Goal: Transaction & Acquisition: Purchase product/service

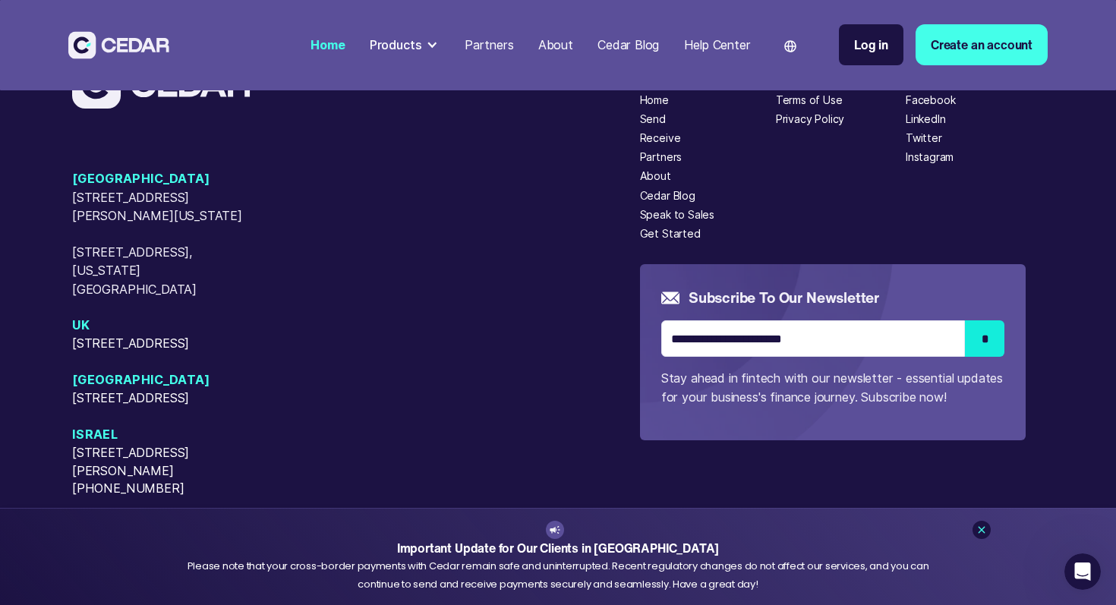
scroll to position [6344, 0]
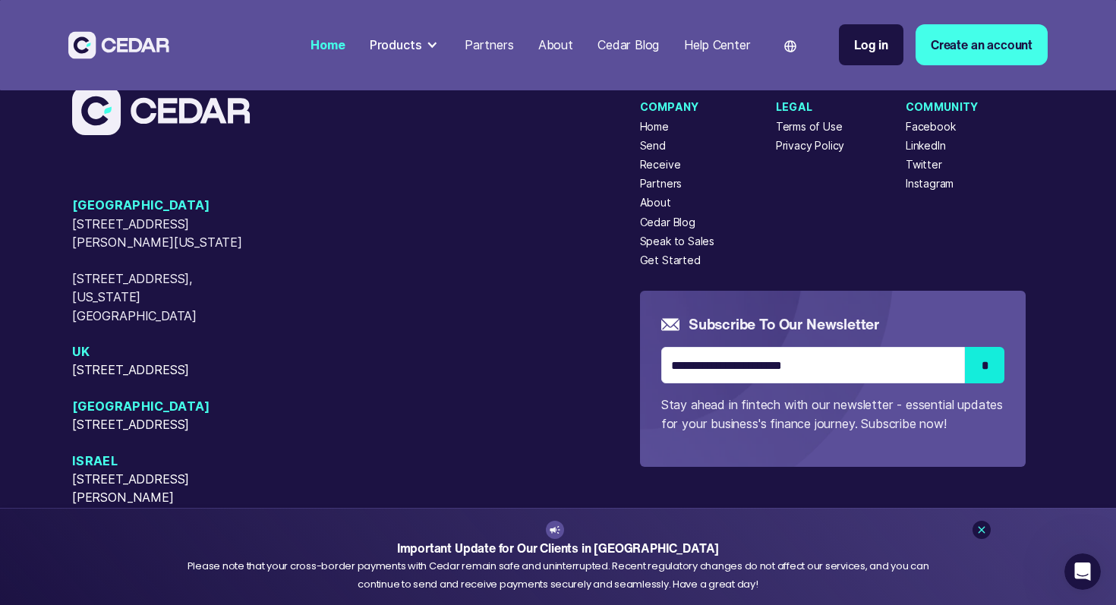
click at [655, 153] on div "Send" at bounding box center [653, 145] width 26 height 16
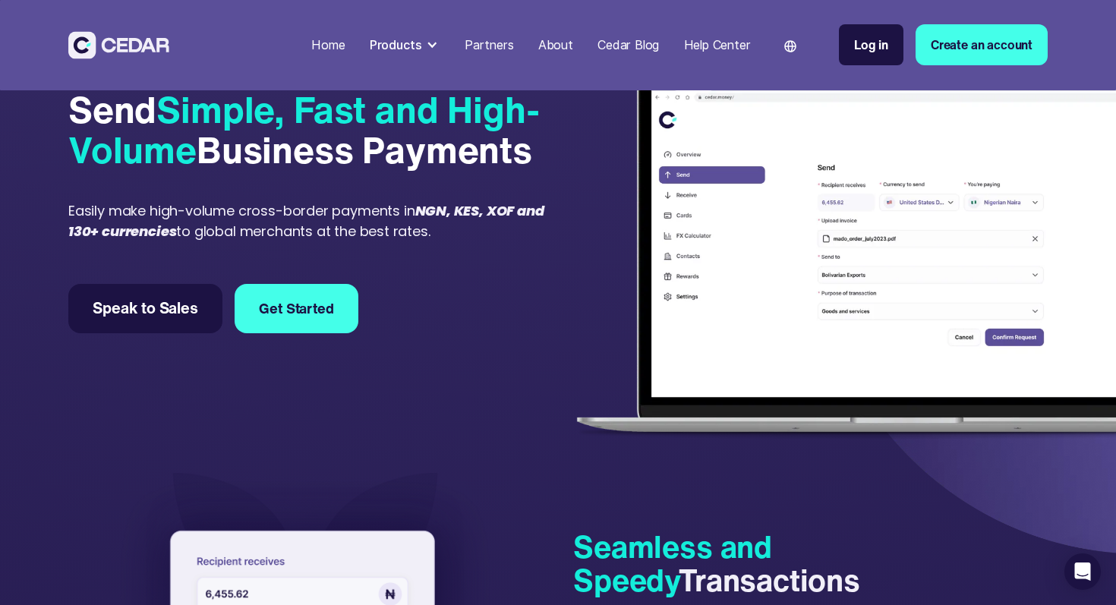
scroll to position [83, 0]
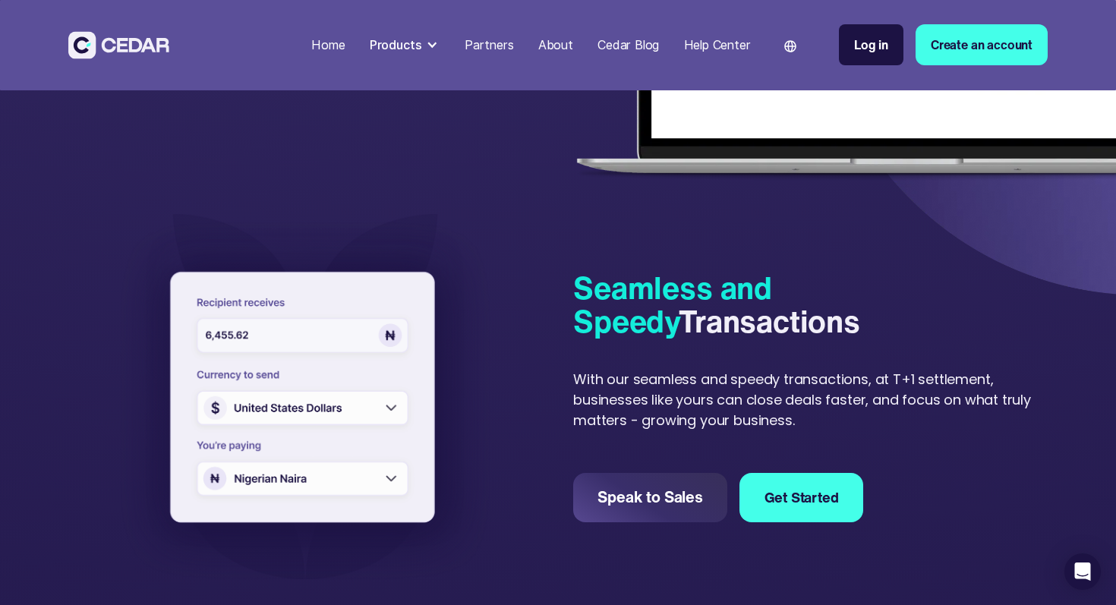
click at [329, 489] on img at bounding box center [305, 400] width 386 height 372
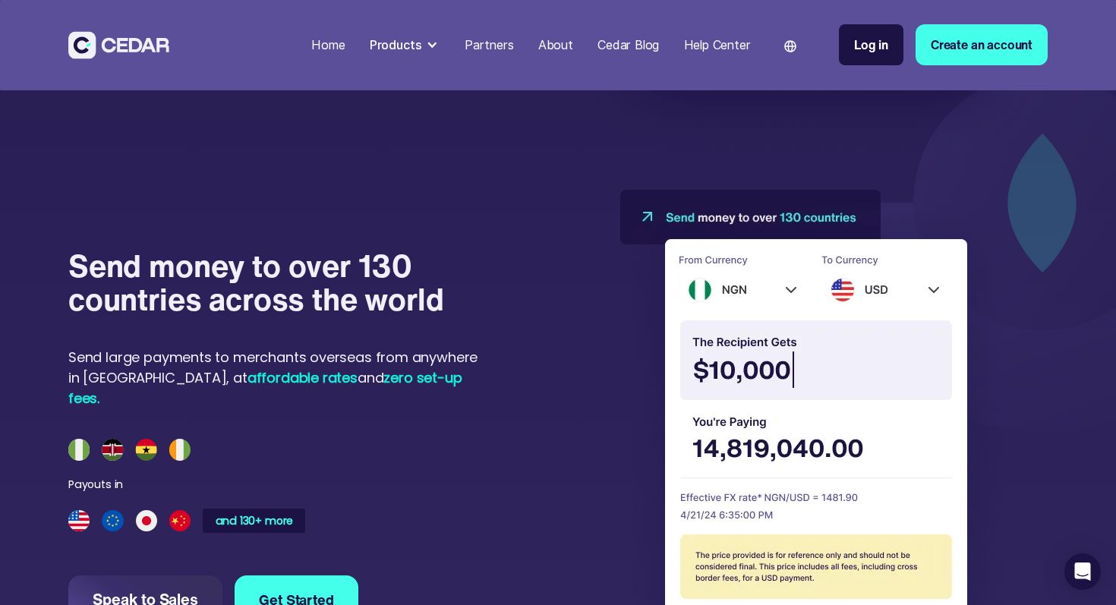
scroll to position [1284, 0]
click at [184, 442] on img at bounding box center [129, 448] width 122 height 21
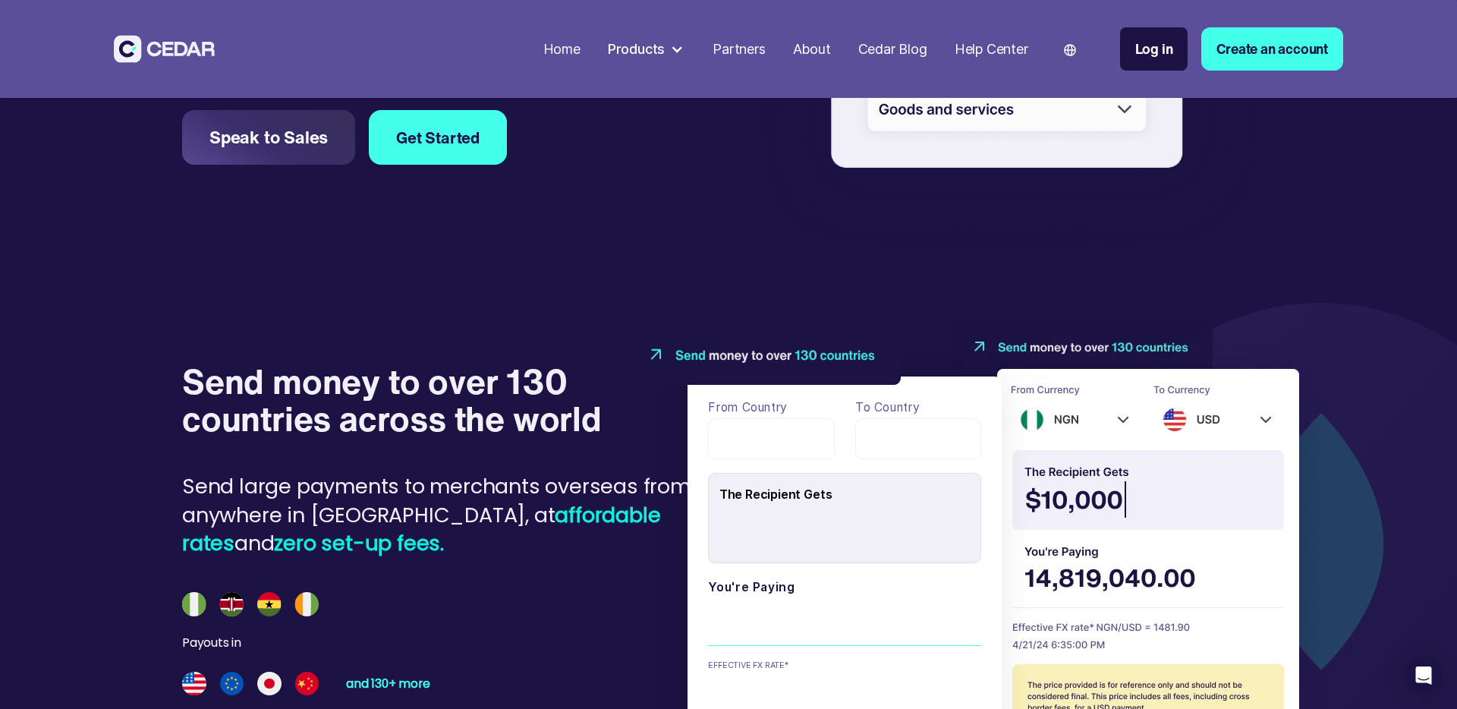
scroll to position [1443, 0]
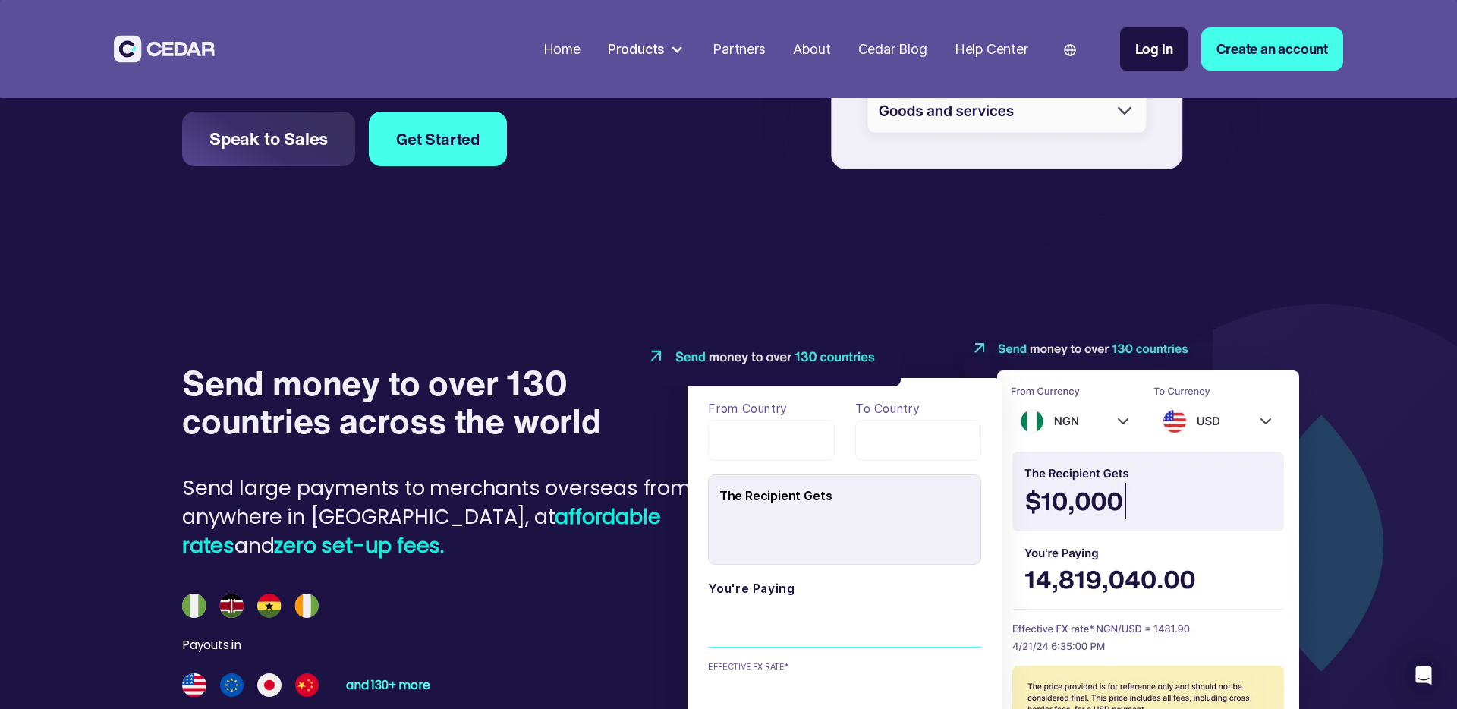
click at [829, 264] on div "Seamless and Speedy Transactions With our seamless and speedy transactions, at …" at bounding box center [728, 32] width 1093 height 1579
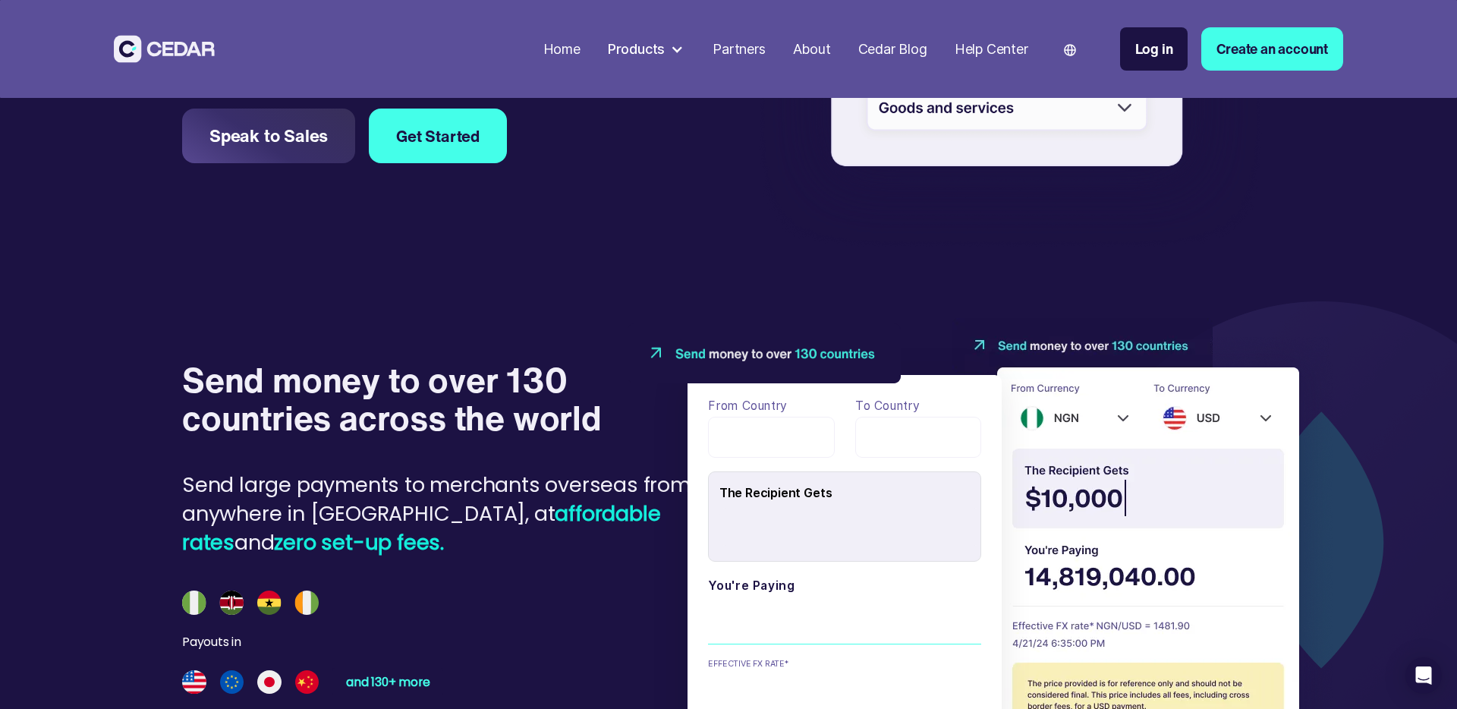
scroll to position [1450, 0]
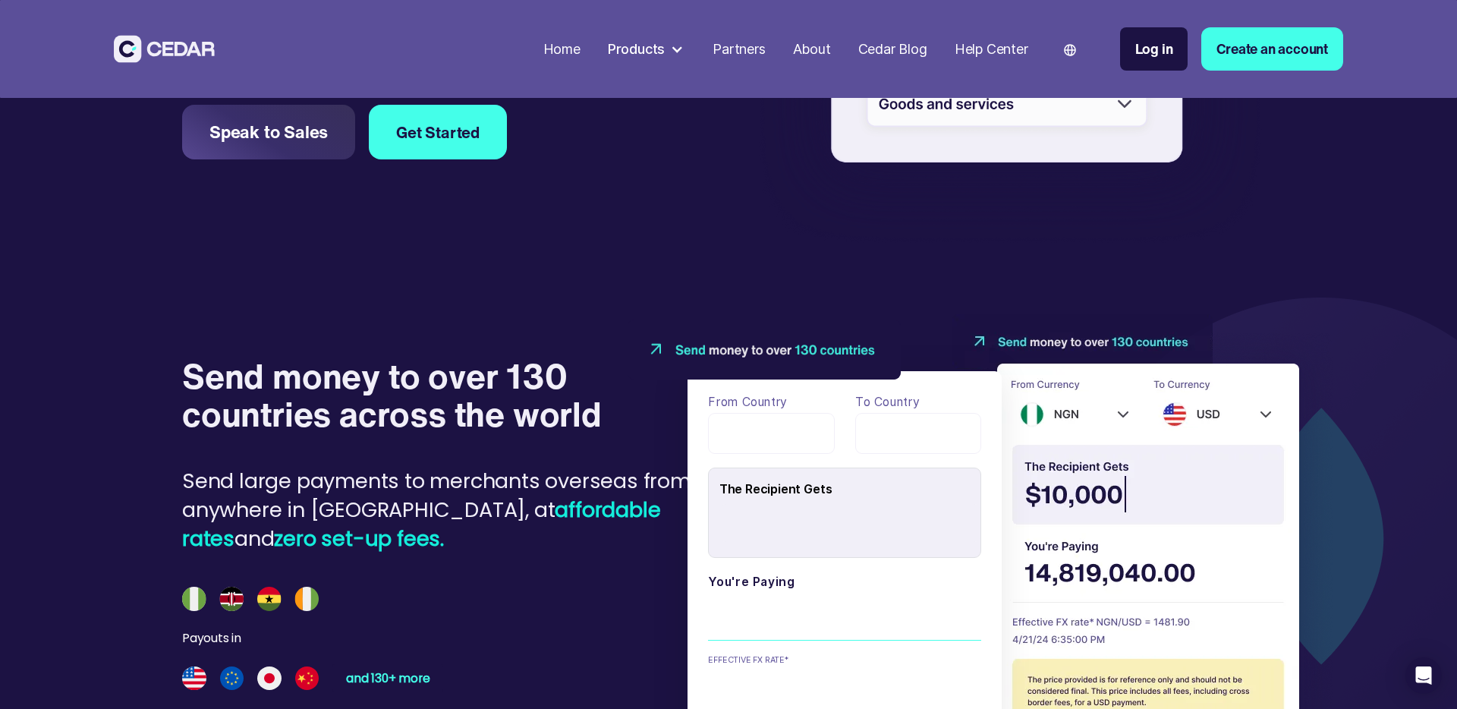
click at [750, 463] on div "From country To country The Recipient Gets You're paying EFFECTIVE FX RATE* The…" at bounding box center [844, 560] width 273 height 336
click at [753, 449] on div "payField" at bounding box center [771, 433] width 127 height 41
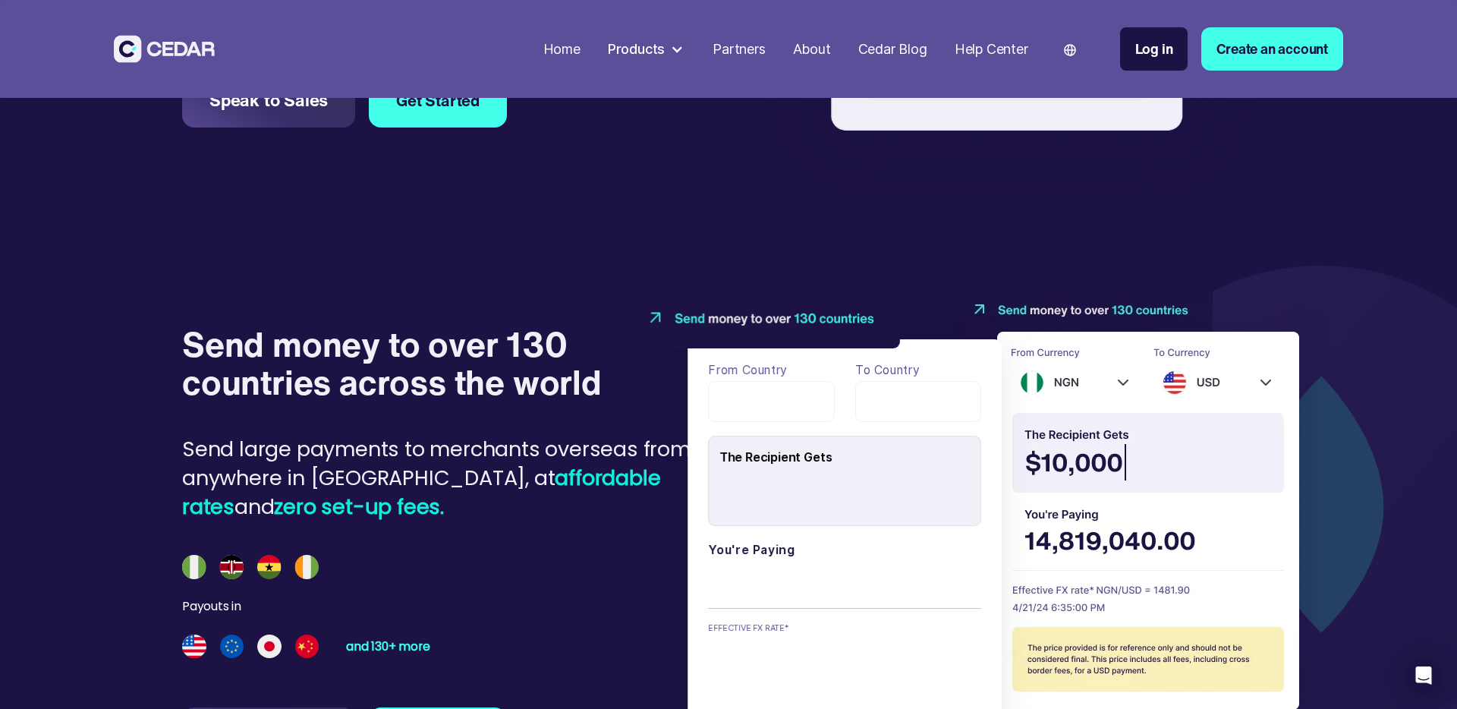
scroll to position [1491, 0]
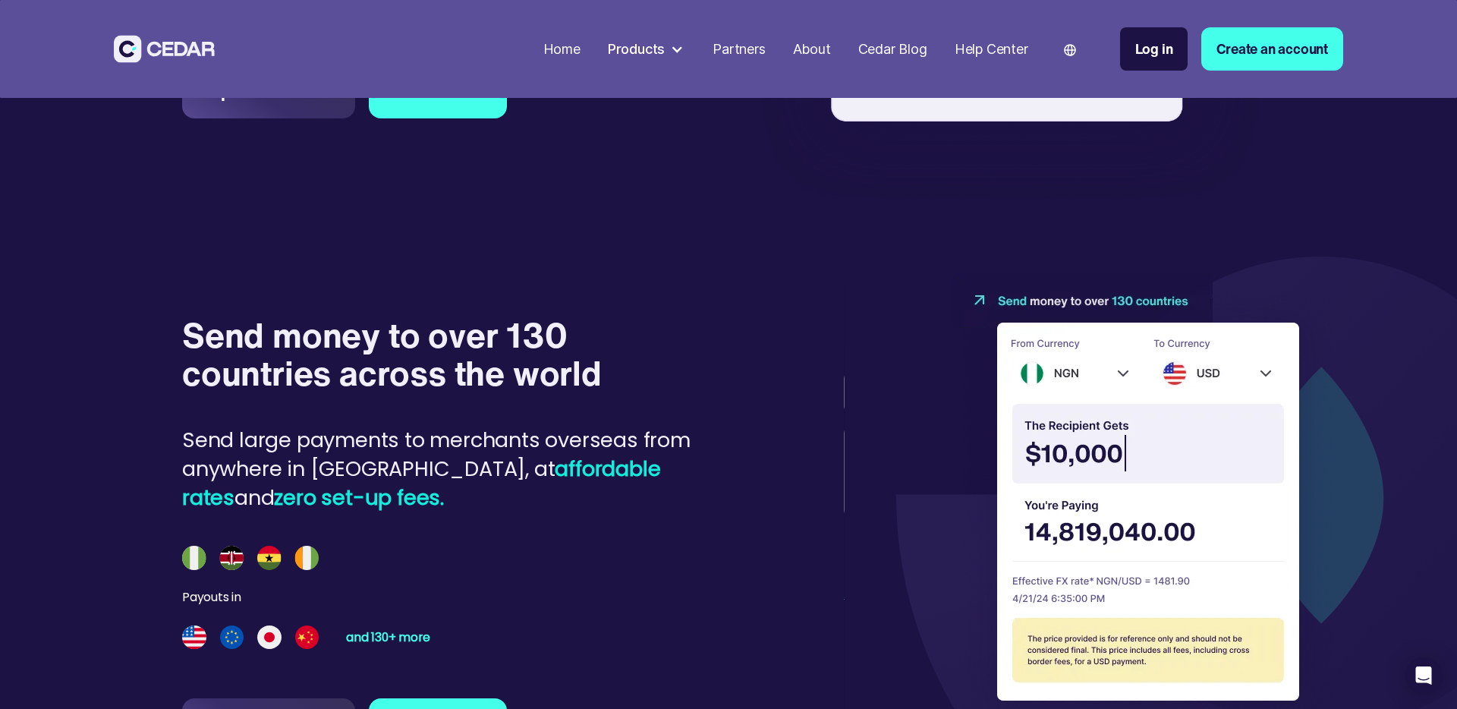
click at [760, 389] on div "From country To country The Recipient Gets You're paying EFFECTIVE FX RATE* The…" at bounding box center [820, 522] width 265 height 452
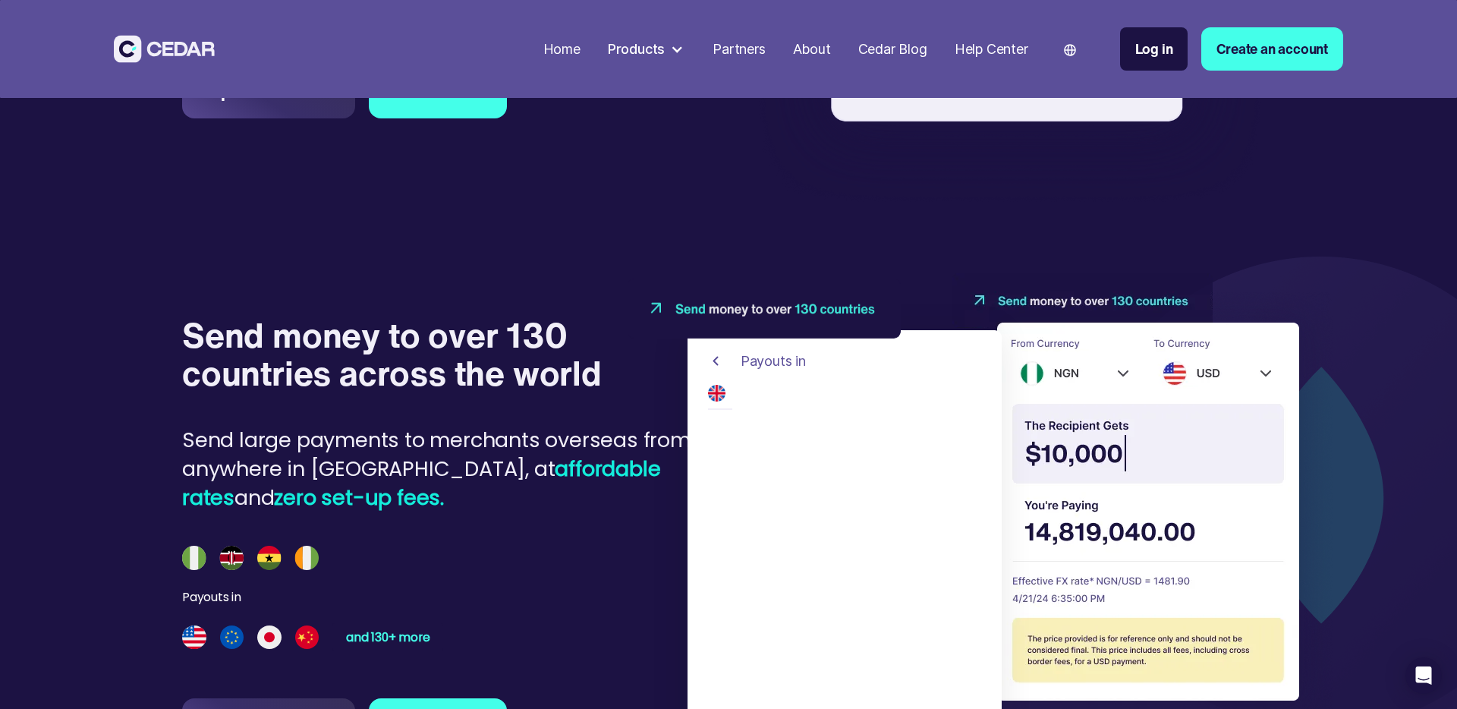
click at [713, 360] on img at bounding box center [715, 361] width 15 height 20
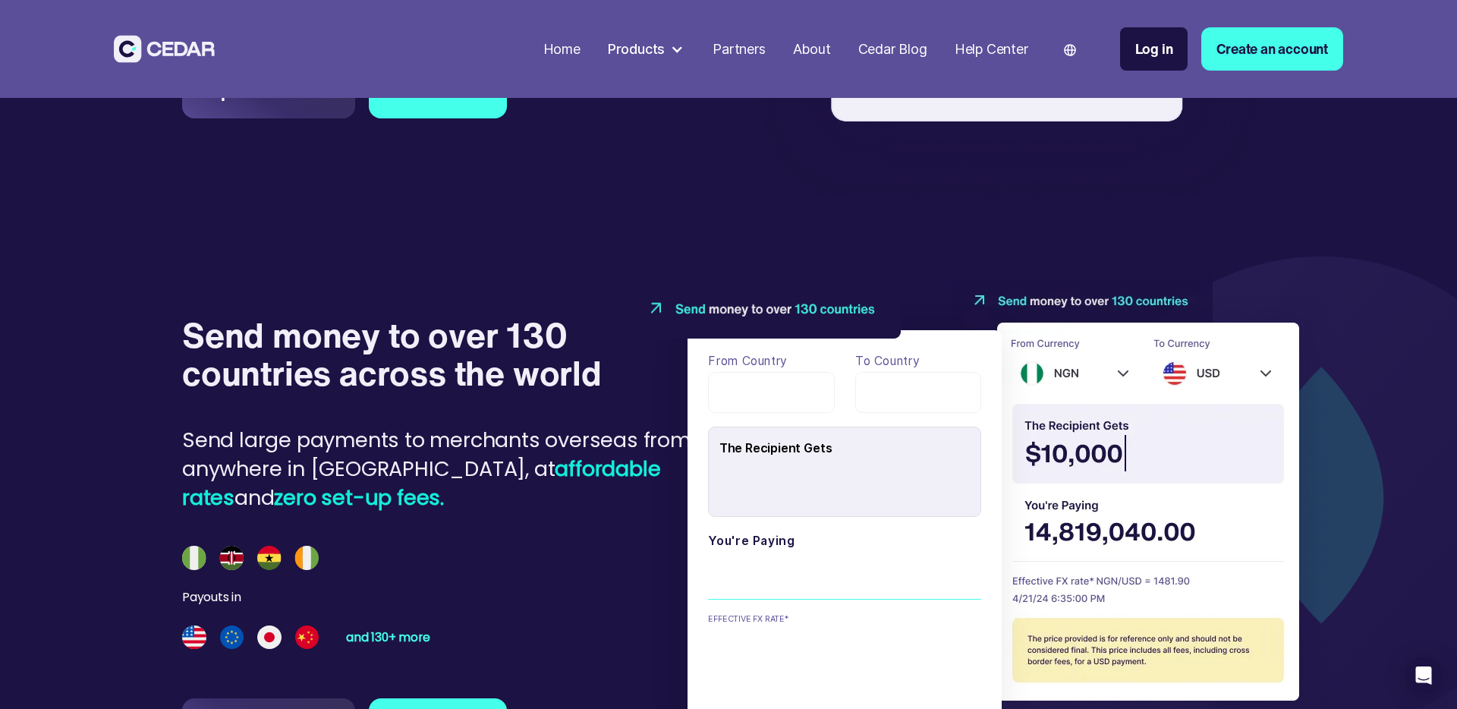
click at [200, 560] on img at bounding box center [250, 558] width 137 height 24
click at [403, 322] on h4 "Send money to over 130 countries across the world" at bounding box center [447, 353] width 530 height 75
